Goal: Task Accomplishment & Management: Use online tool/utility

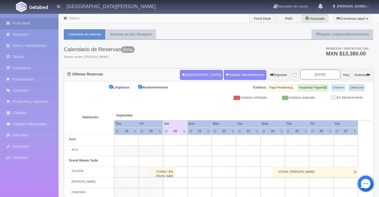
click at [322, 75] on input "2025-09-20" at bounding box center [320, 74] width 40 height 10
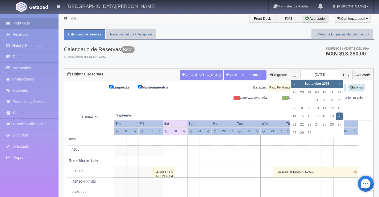
click at [339, 82] on span "Next" at bounding box center [340, 83] width 4 height 4
click at [331, 126] on link "24" at bounding box center [331, 124] width 7 height 8
type input "[DATE]"
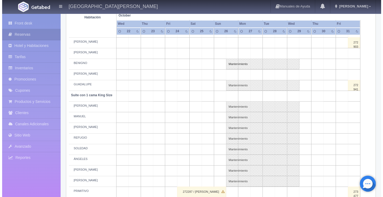
scroll to position [213, 0]
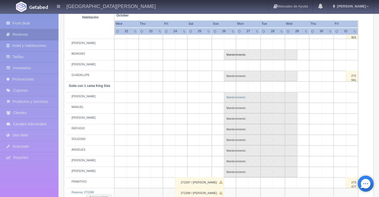
click at [232, 97] on link "Mantenimiento" at bounding box center [260, 97] width 73 height 11
select select "Mantenimiento"
select select "1921_PEDRO"
type input "[DATE]"
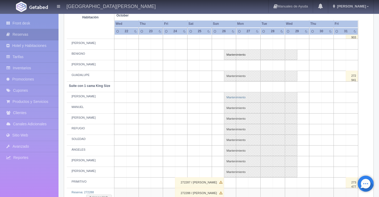
type textarea "BLOQUEO BARTENDERS MB"
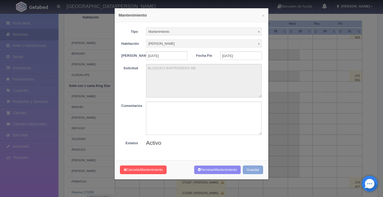
click at [252, 173] on button "Guardar" at bounding box center [253, 169] width 20 height 9
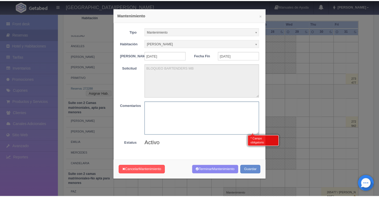
scroll to position [317, 0]
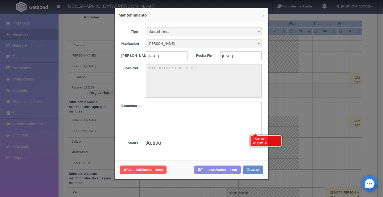
click at [296, 109] on div "× Mantenimiento Tipo Mantenimiento Limpieza Mantenimiento Habitación [PERSON_NA…" at bounding box center [191, 98] width 383 height 197
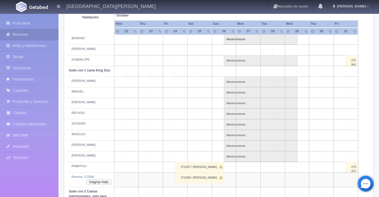
scroll to position [238, 0]
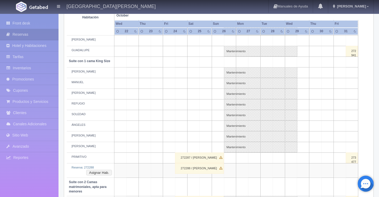
click at [173, 74] on td at bounding box center [169, 72] width 12 height 11
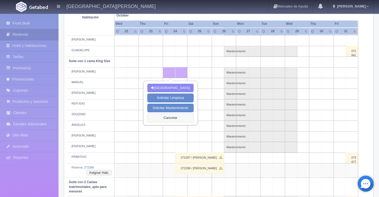
click at [178, 119] on button "Cancelar" at bounding box center [170, 117] width 46 height 9
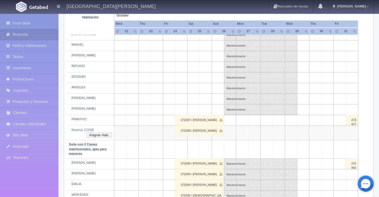
scroll to position [287, 0]
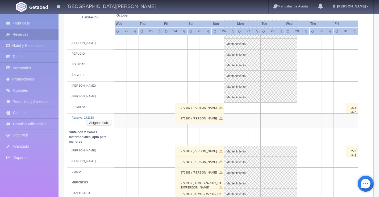
click at [98, 123] on button "Asignar Hab." at bounding box center [99, 123] width 26 height 6
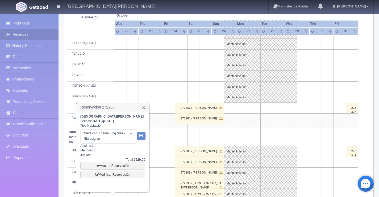
click at [145, 107] on link "×" at bounding box center [143, 108] width 3 height 6
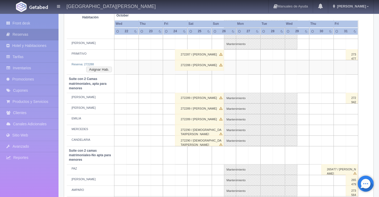
scroll to position [394, 0]
